Goal: Task Accomplishment & Management: Manage account settings

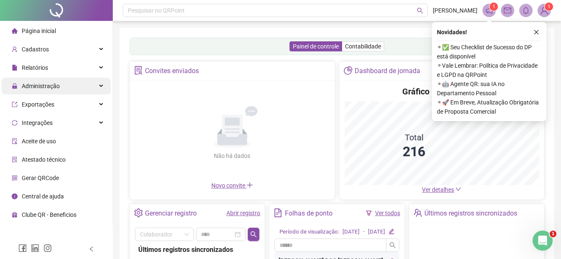
click at [37, 83] on span "Administração" at bounding box center [41, 86] width 38 height 7
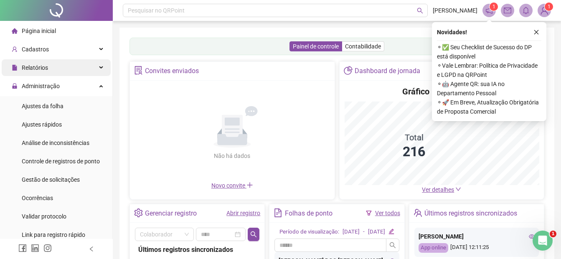
click at [35, 64] on span "Relatórios" at bounding box center [35, 67] width 26 height 7
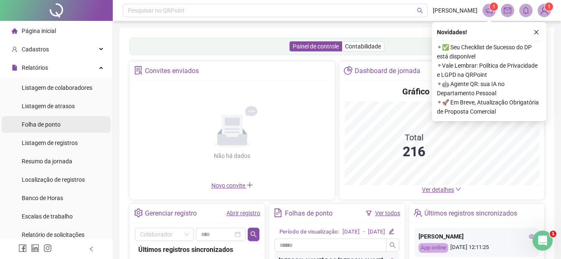
click at [24, 123] on span "Folha de ponto" at bounding box center [41, 124] width 39 height 7
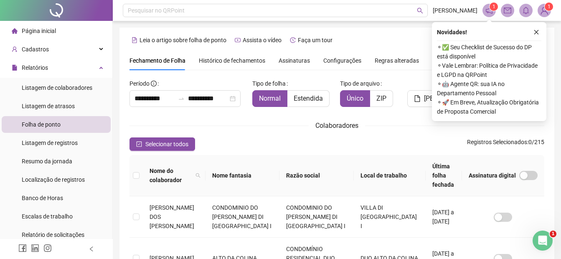
scroll to position [42, 0]
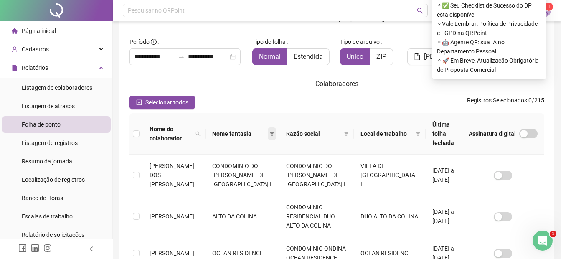
click at [271, 132] on icon "filter" at bounding box center [272, 134] width 5 height 4
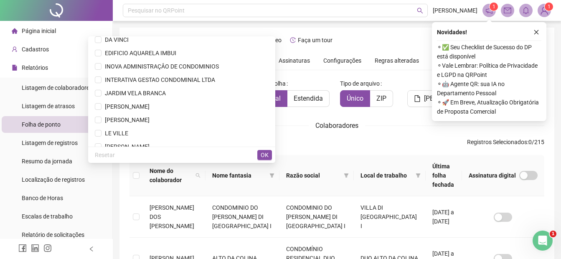
scroll to position [167, 0]
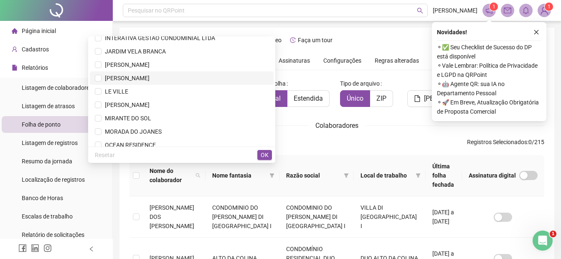
click at [173, 76] on span "[PERSON_NAME]" at bounding box center [182, 78] width 174 height 9
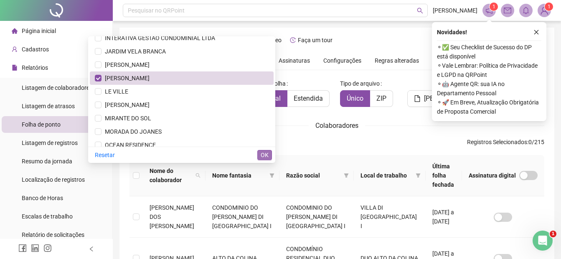
click at [266, 156] on span "OK" at bounding box center [265, 154] width 8 height 9
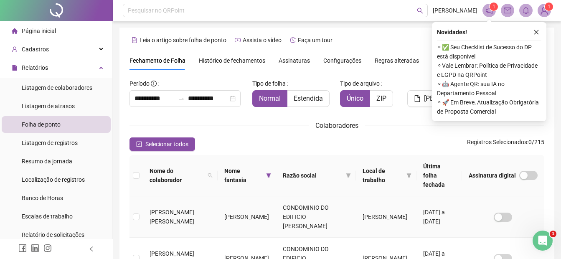
scroll to position [42, 0]
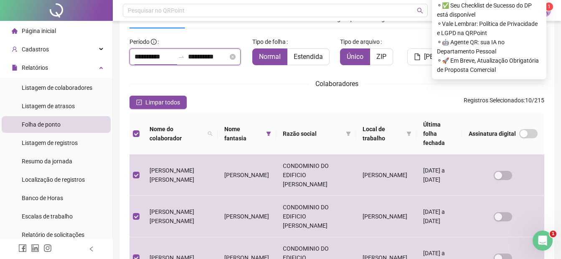
click at [164, 53] on input "**********" at bounding box center [154, 57] width 40 height 10
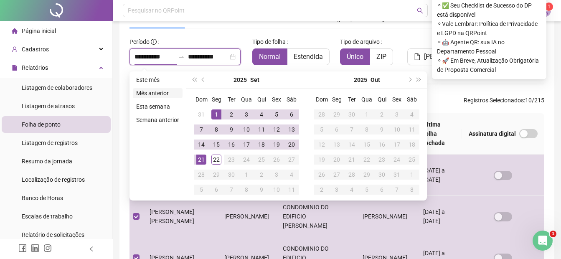
type input "**********"
click at [204, 82] on button "prev-year" at bounding box center [203, 79] width 9 height 17
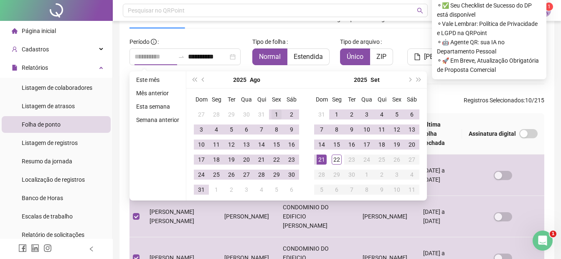
type input "**********"
click at [278, 116] on div "1" at bounding box center [276, 114] width 10 height 10
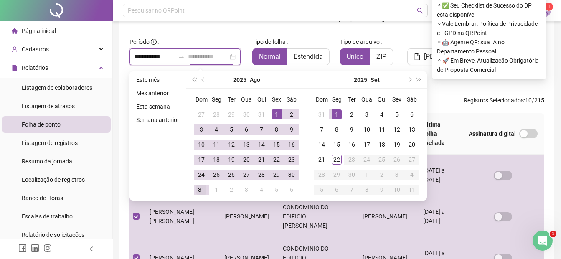
type input "**********"
click at [205, 190] on div "31" at bounding box center [201, 190] width 10 height 10
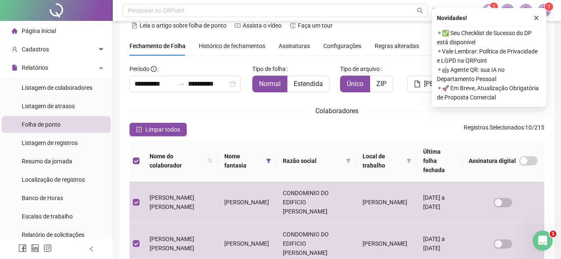
scroll to position [0, 0]
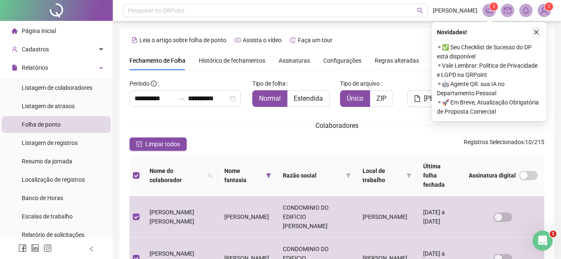
click at [538, 31] on icon "close" at bounding box center [536, 32] width 6 height 6
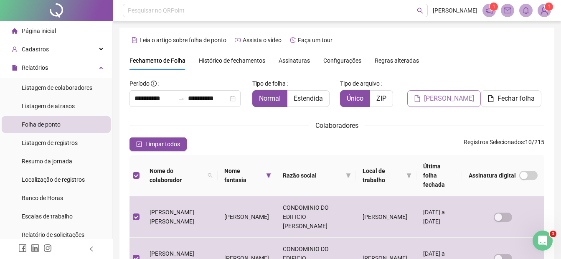
click at [449, 98] on span "[PERSON_NAME]" at bounding box center [449, 99] width 50 height 10
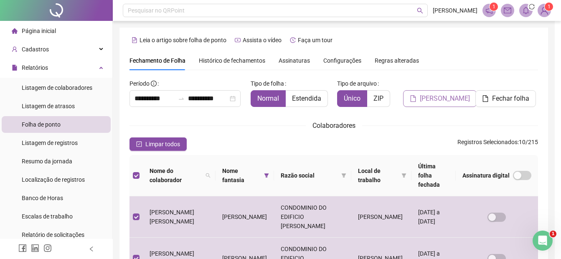
scroll to position [42, 0]
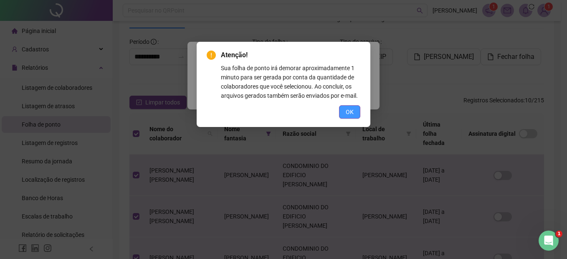
click at [349, 106] on button "OK" at bounding box center [349, 111] width 21 height 13
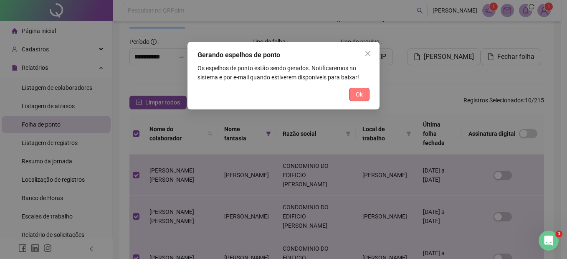
click at [351, 93] on button "Ok" at bounding box center [359, 94] width 20 height 13
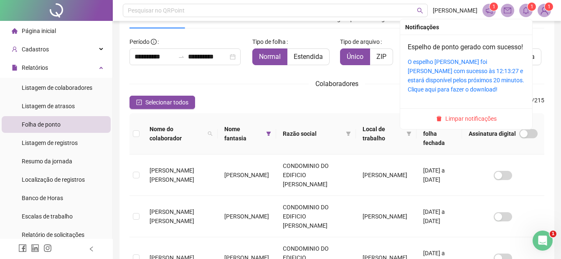
click at [457, 76] on div "O espelho [PERSON_NAME] foi [PERSON_NAME] com sucesso às 12:13:27 e estará disp…" at bounding box center [466, 75] width 117 height 37
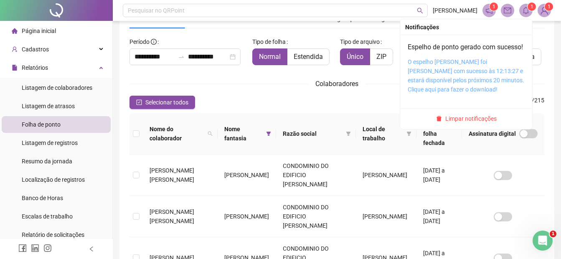
click at [442, 81] on link "O espelho [PERSON_NAME] foi [PERSON_NAME] com sucesso às 12:13:27 e estará disp…" at bounding box center [466, 75] width 117 height 34
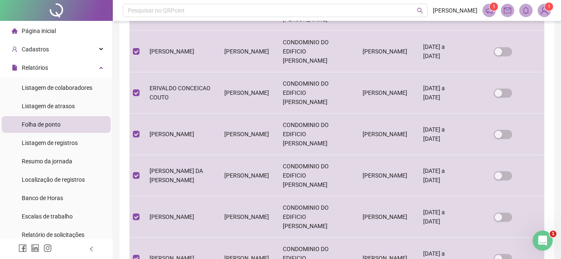
scroll to position [322, 0]
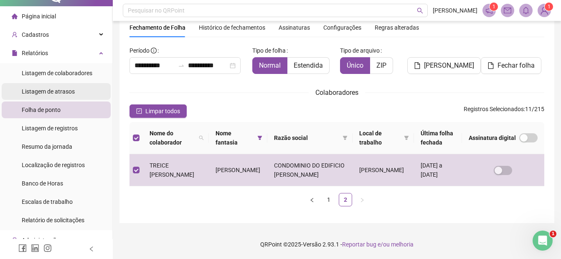
scroll to position [0, 0]
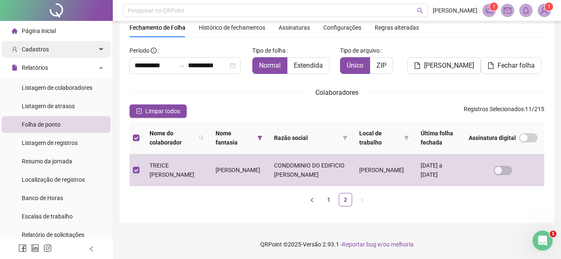
click at [52, 50] on div "Cadastros" at bounding box center [56, 49] width 109 height 17
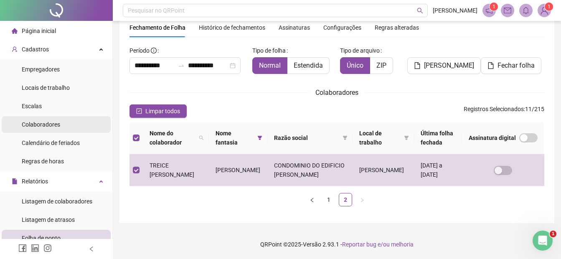
click at [46, 124] on span "Colaboradores" at bounding box center [41, 124] width 38 height 7
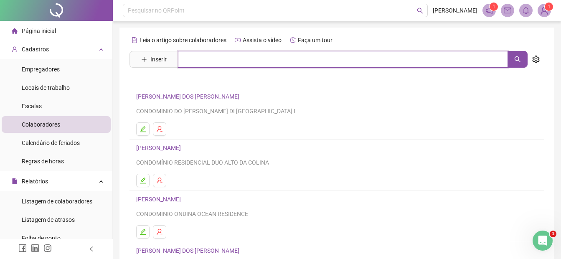
click at [199, 59] on input "text" at bounding box center [343, 59] width 330 height 17
click at [519, 61] on icon "search" at bounding box center [517, 59] width 7 height 7
type input "*******"
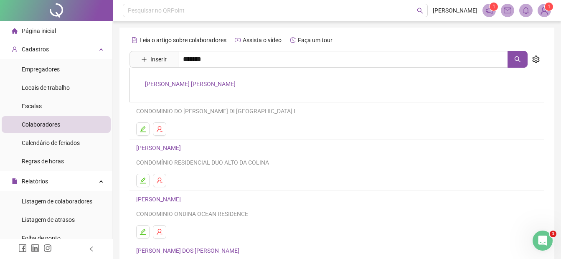
click at [221, 85] on link "[PERSON_NAME] [PERSON_NAME]" at bounding box center [190, 84] width 91 height 7
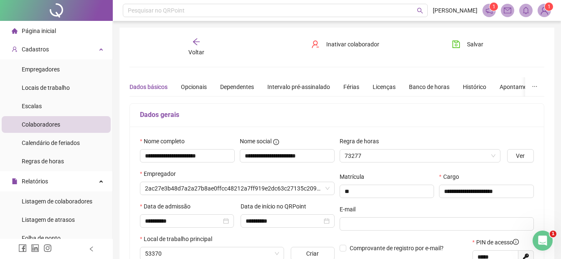
type input "**********"
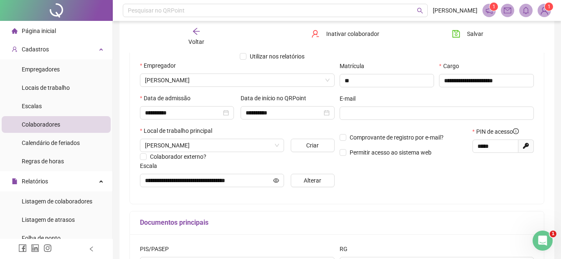
scroll to position [125, 0]
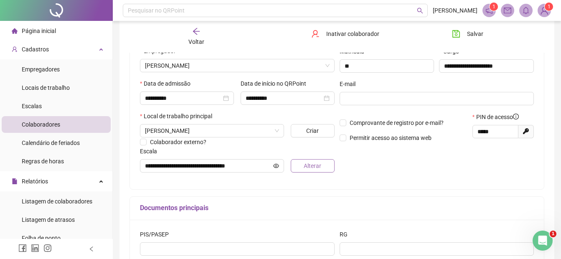
click at [326, 167] on button "Alterar" at bounding box center [312, 165] width 43 height 13
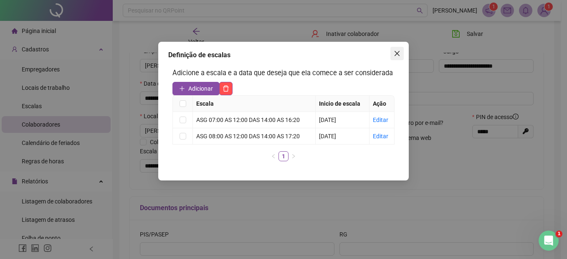
click at [398, 51] on icon "close" at bounding box center [397, 53] width 7 height 7
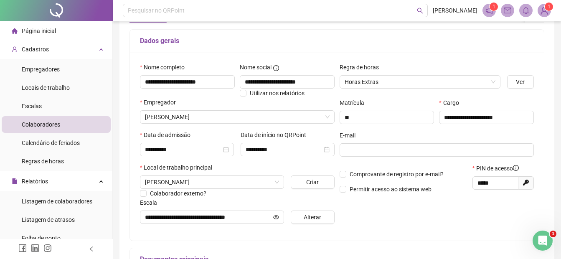
scroll to position [0, 0]
